Goal: Task Accomplishment & Management: Manage account settings

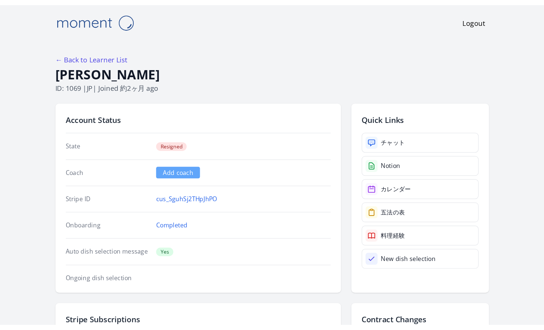
scroll to position [594, 0]
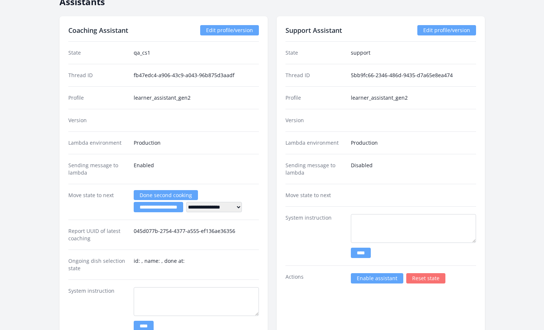
scroll to position [1114, 0]
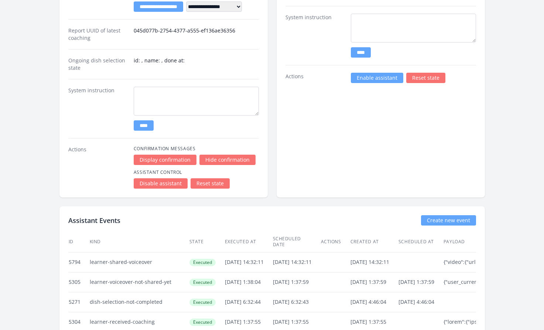
click at [369, 79] on link "Enable assistant" at bounding box center [377, 78] width 52 height 10
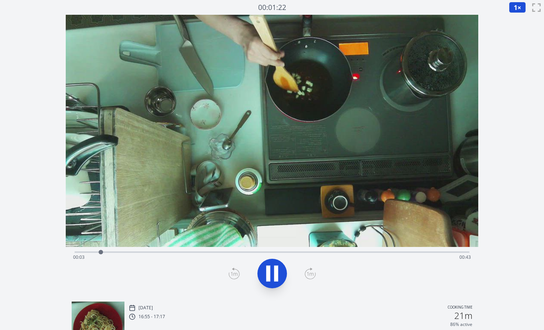
click at [399, 254] on div "Time elapsed: 00:03 Time remaining: 00:43" at bounding box center [272, 258] width 398 height 12
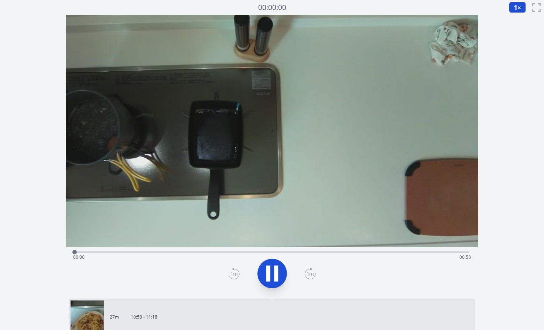
click at [399, 253] on div "Time elapsed: 00:00 Time remaining: 00:58" at bounding box center [272, 258] width 398 height 12
click at [389, 253] on div "Time elapsed: 00:48 Time remaining: 00:09" at bounding box center [272, 258] width 398 height 12
click at [352, 253] on div "Time elapsed: 00:46 Time remaining: 00:11" at bounding box center [272, 258] width 398 height 12
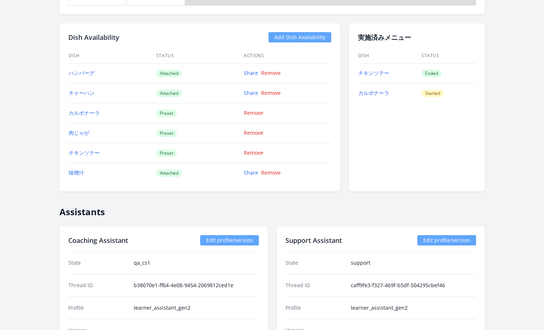
scroll to position [670, 0]
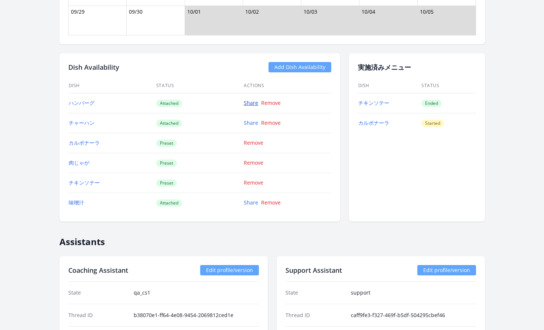
click at [252, 103] on link "Share" at bounding box center [251, 102] width 14 height 7
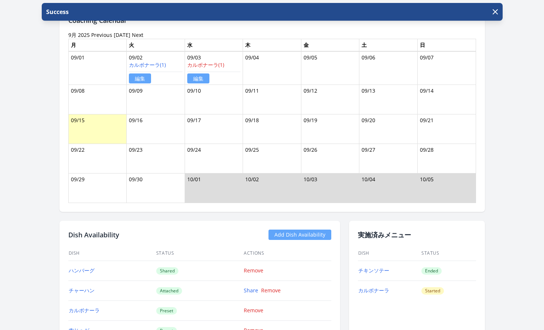
scroll to position [646, 0]
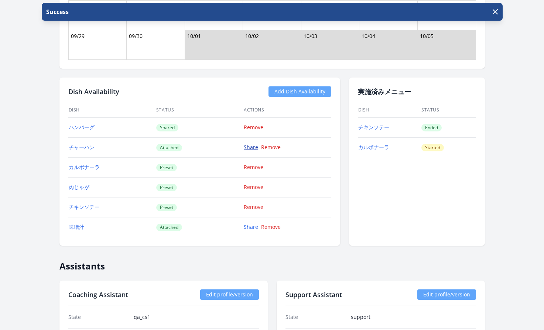
click at [247, 144] on link "Share" at bounding box center [251, 147] width 14 height 7
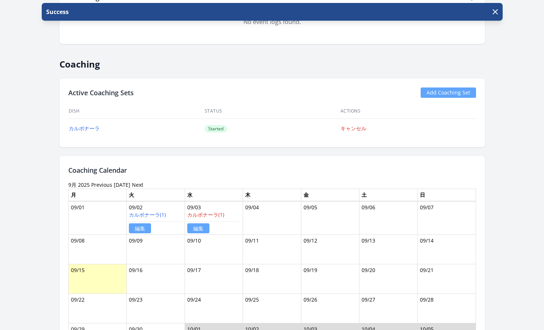
scroll to position [602, 0]
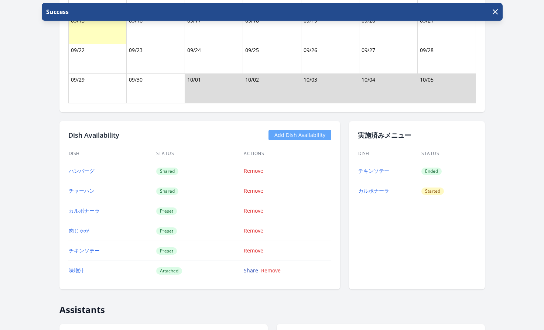
click at [249, 271] on link "Share" at bounding box center [251, 270] width 14 height 7
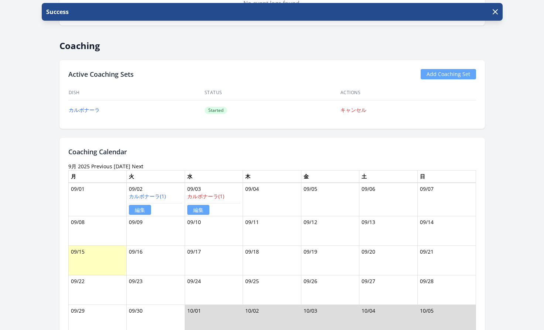
scroll to position [524, 0]
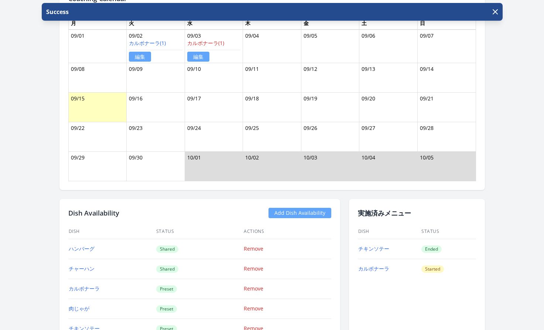
click at [307, 213] on link "Add Dish Availability" at bounding box center [300, 213] width 63 height 10
click at [282, 212] on link "Add Dish Availability" at bounding box center [300, 213] width 63 height 10
click at [295, 211] on link "Add Dish Availability" at bounding box center [300, 213] width 63 height 10
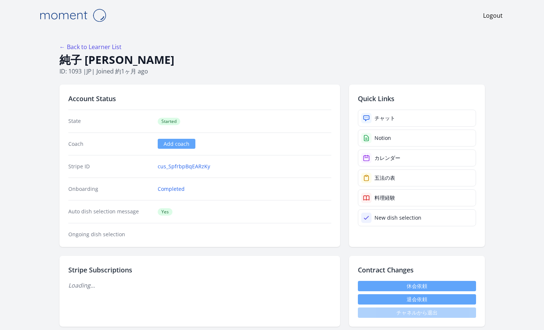
scroll to position [676, 0]
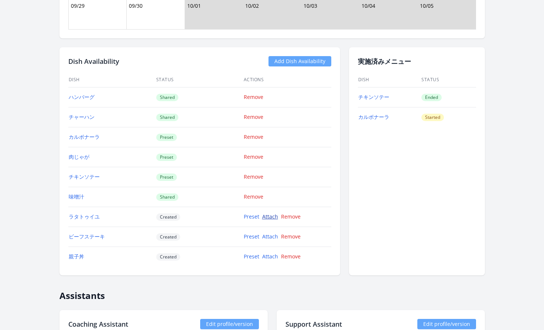
click at [266, 217] on link "Attach" at bounding box center [270, 216] width 16 height 7
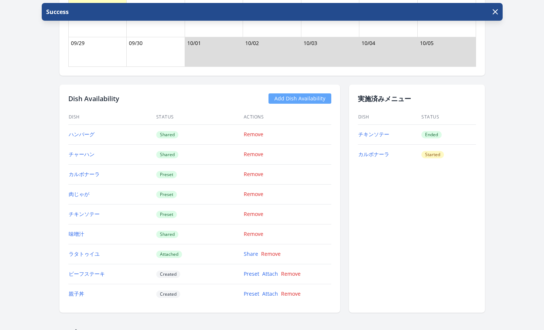
scroll to position [717, 0]
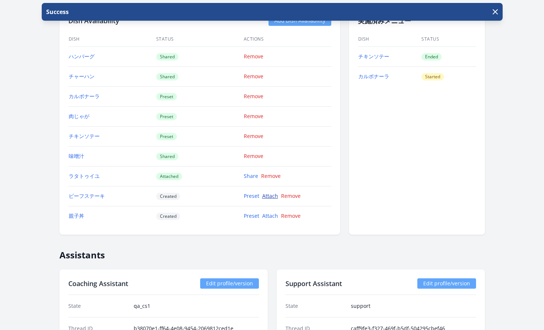
click at [271, 198] on link "Attach" at bounding box center [270, 195] width 16 height 7
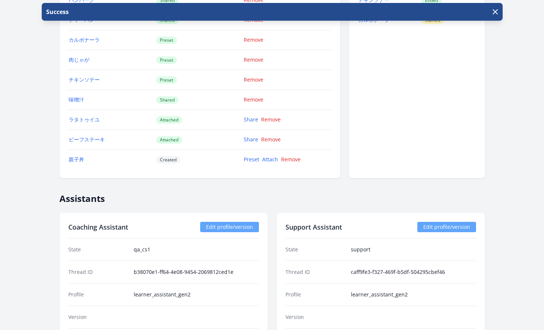
scroll to position [805, 0]
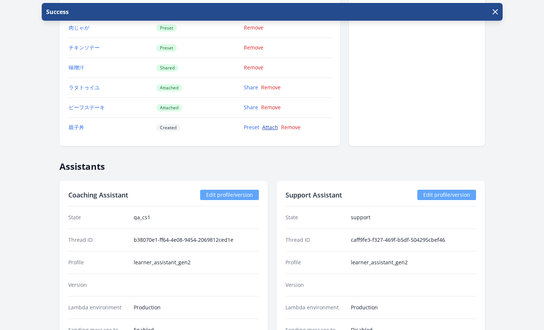
click at [271, 129] on link "Attach" at bounding box center [270, 127] width 16 height 7
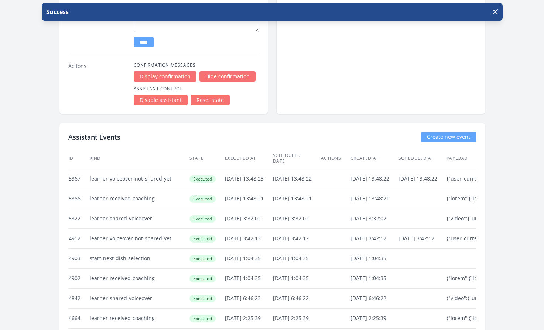
scroll to position [1203, 0]
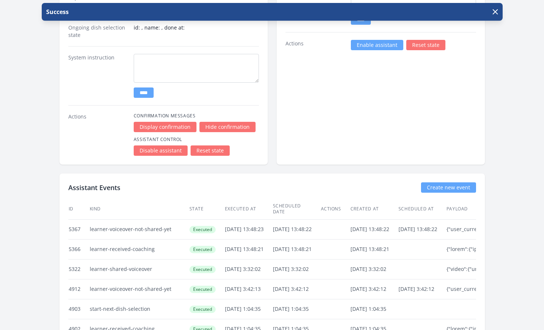
click at [367, 47] on link "Enable assistant" at bounding box center [377, 45] width 52 height 10
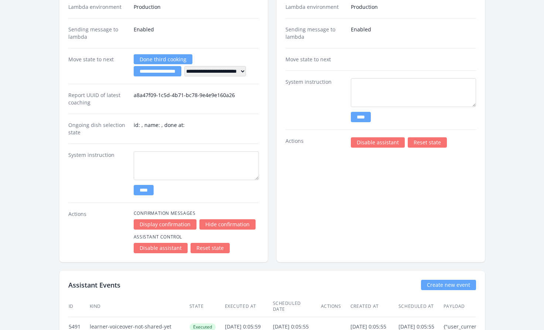
scroll to position [1063, 0]
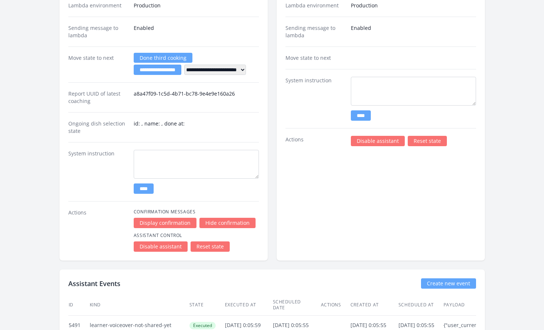
click at [363, 140] on link "Disable assistant" at bounding box center [378, 141] width 54 height 10
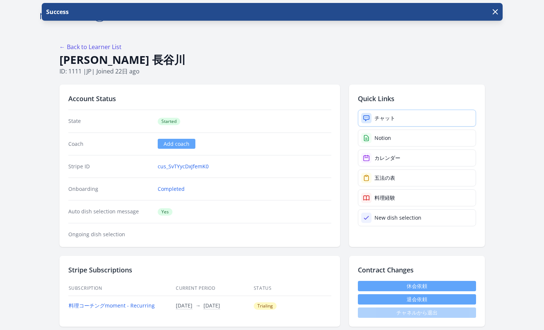
click at [375, 120] on div "チャット" at bounding box center [385, 118] width 21 height 7
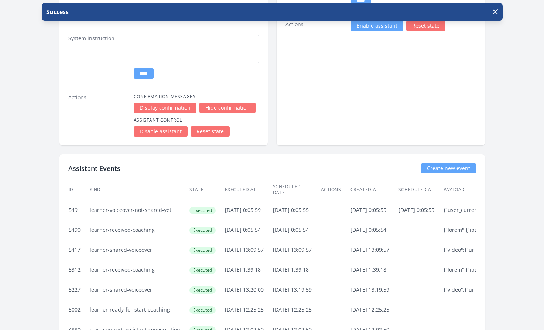
scroll to position [1047, 0]
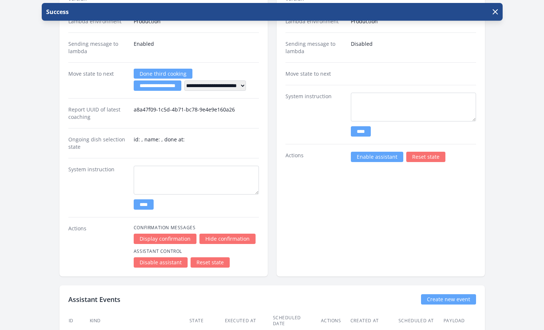
click at [372, 159] on link "Enable assistant" at bounding box center [377, 157] width 52 height 10
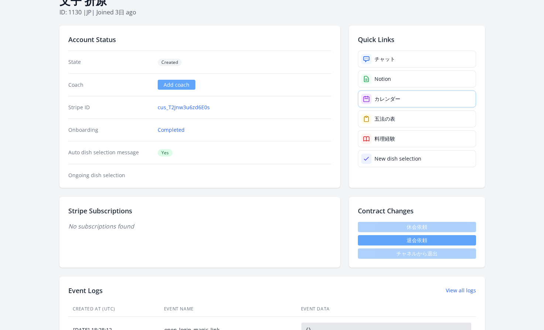
scroll to position [59, 0]
click at [383, 60] on div "チャット" at bounding box center [385, 58] width 21 height 7
